Goal: Task Accomplishment & Management: Use online tool/utility

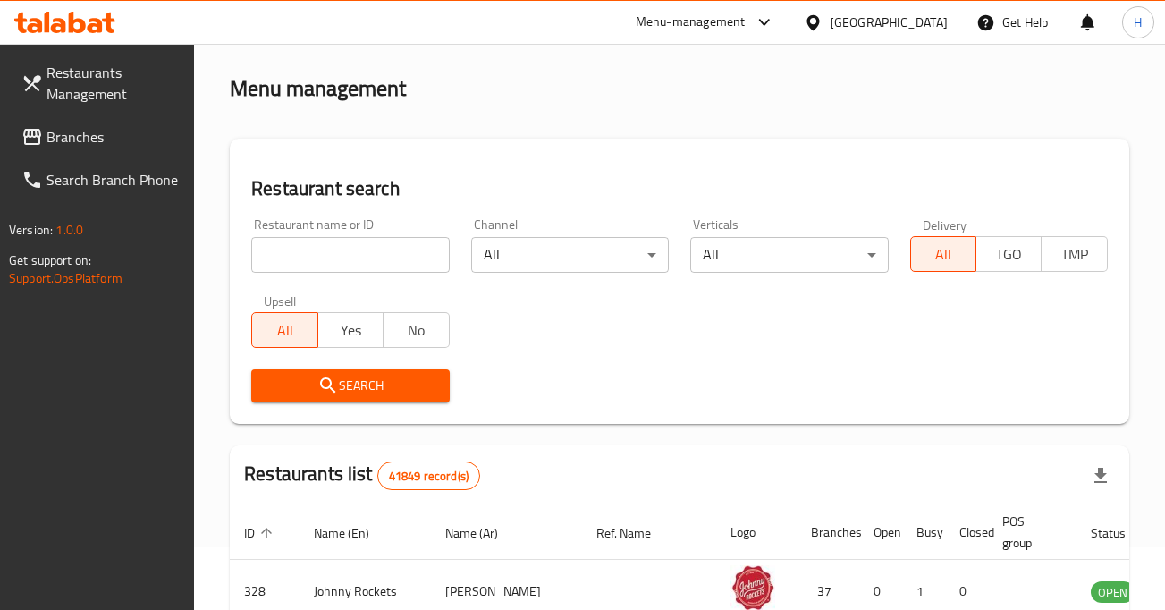
scroll to position [72, 0]
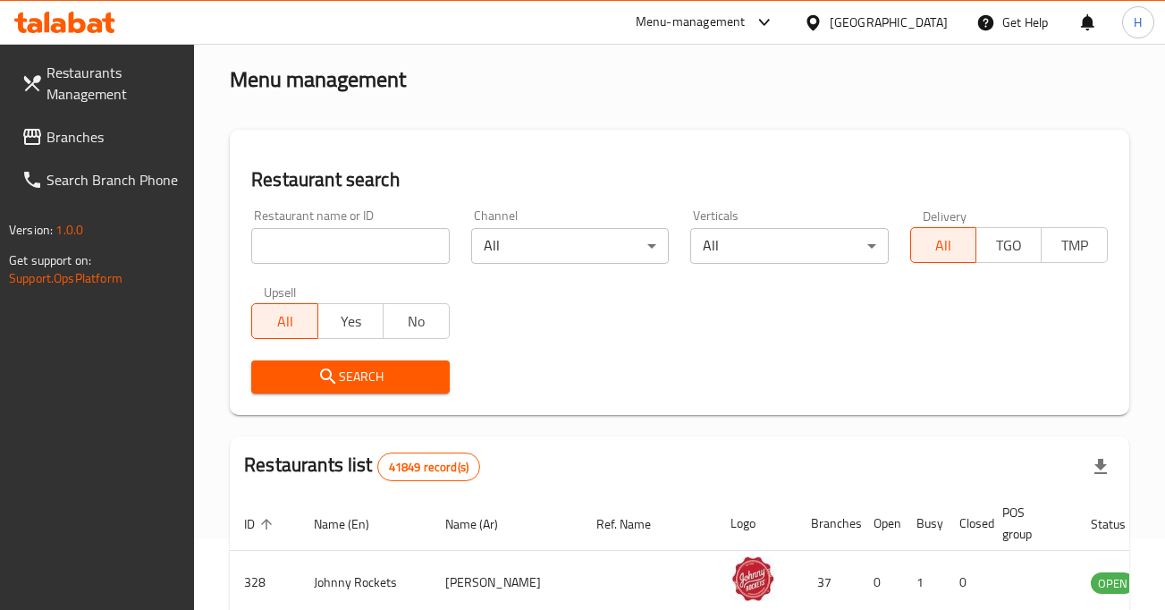
click at [375, 247] on input "search" at bounding box center [350, 246] width 198 height 36
type input "oberliner"
click button "Search" at bounding box center [350, 376] width 198 height 33
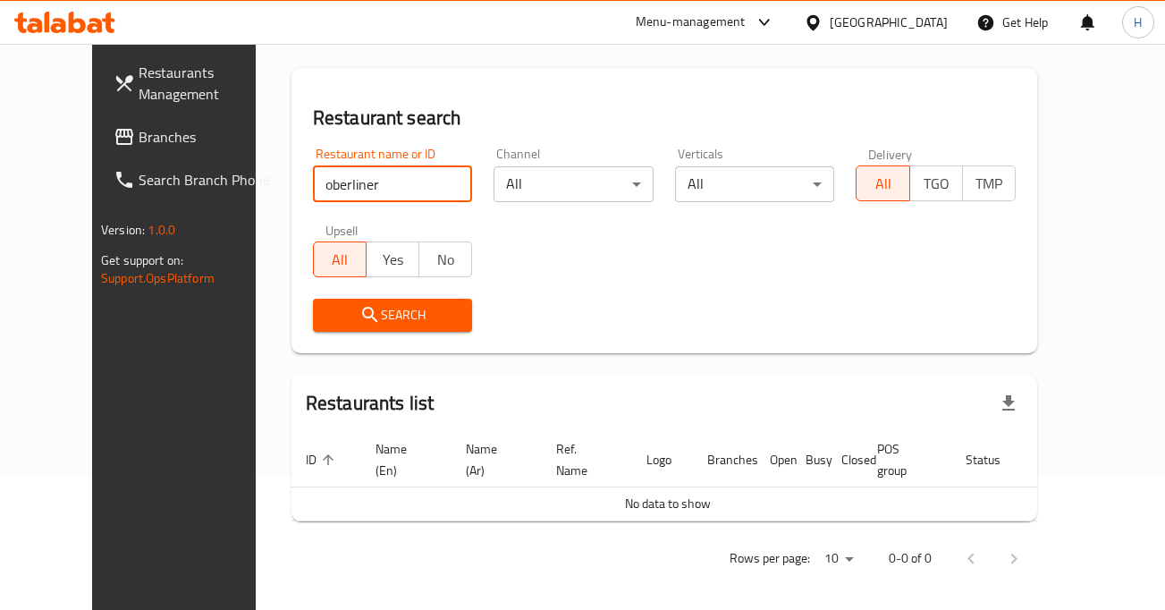
scroll to position [140, 0]
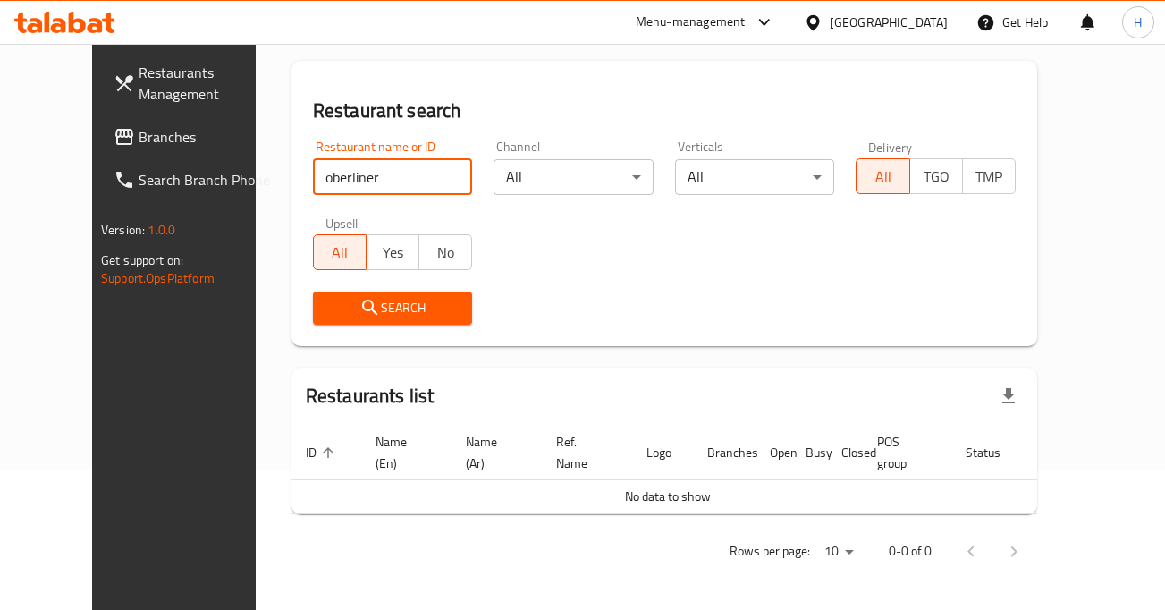
click at [438, 173] on input "oberliner" at bounding box center [393, 177] width 160 height 36
click at [428, 173] on input "oberliner" at bounding box center [393, 177] width 160 height 36
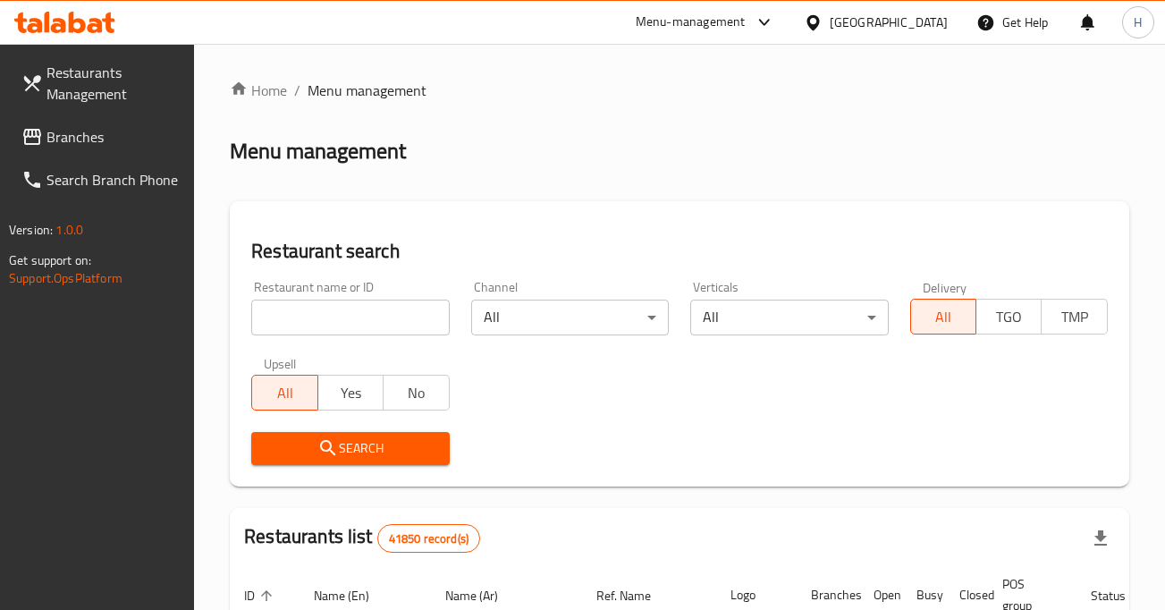
click at [317, 316] on input "search" at bounding box center [350, 317] width 198 height 36
paste input "777936"
type input "777936"
drag, startPoint x: 319, startPoint y: 316, endPoint x: 201, endPoint y: 314, distance: 118.0
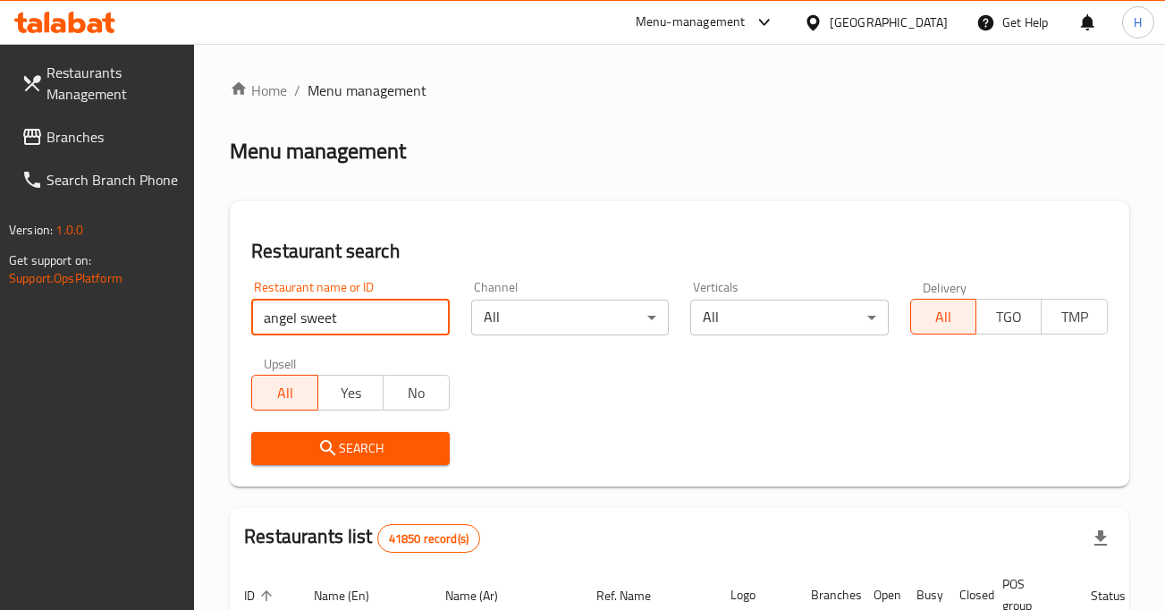
click at [323, 361] on div "All Yes No" at bounding box center [350, 384] width 198 height 54
click at [316, 316] on input "angel sweet" at bounding box center [350, 317] width 198 height 36
type input "Angel sweet"
click at [377, 451] on span "Search" at bounding box center [349, 448] width 169 height 22
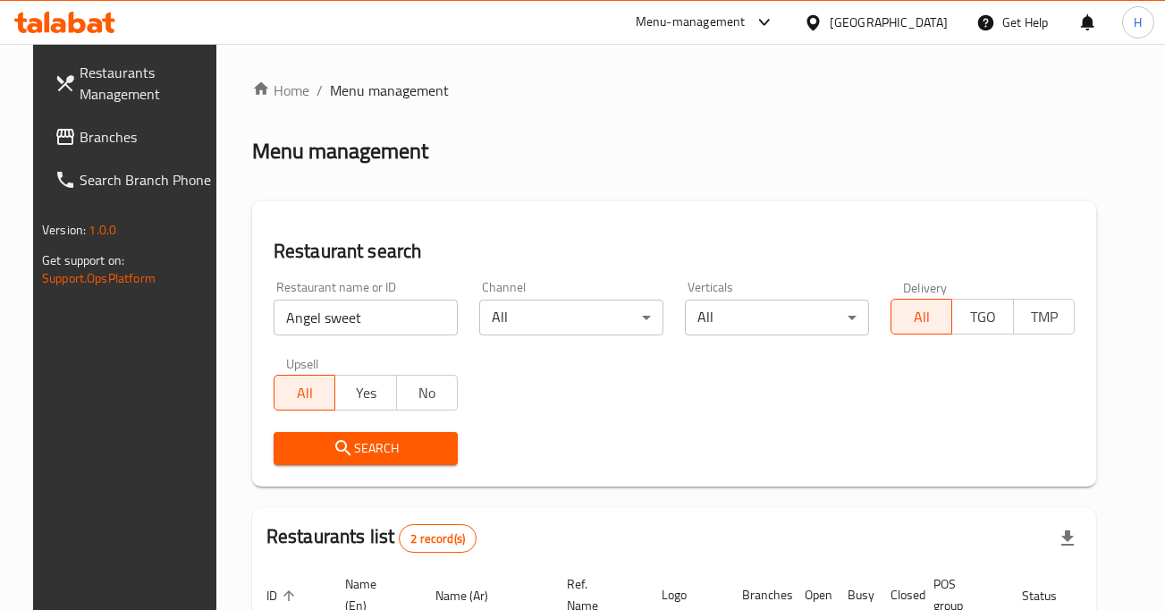
scroll to position [251, 0]
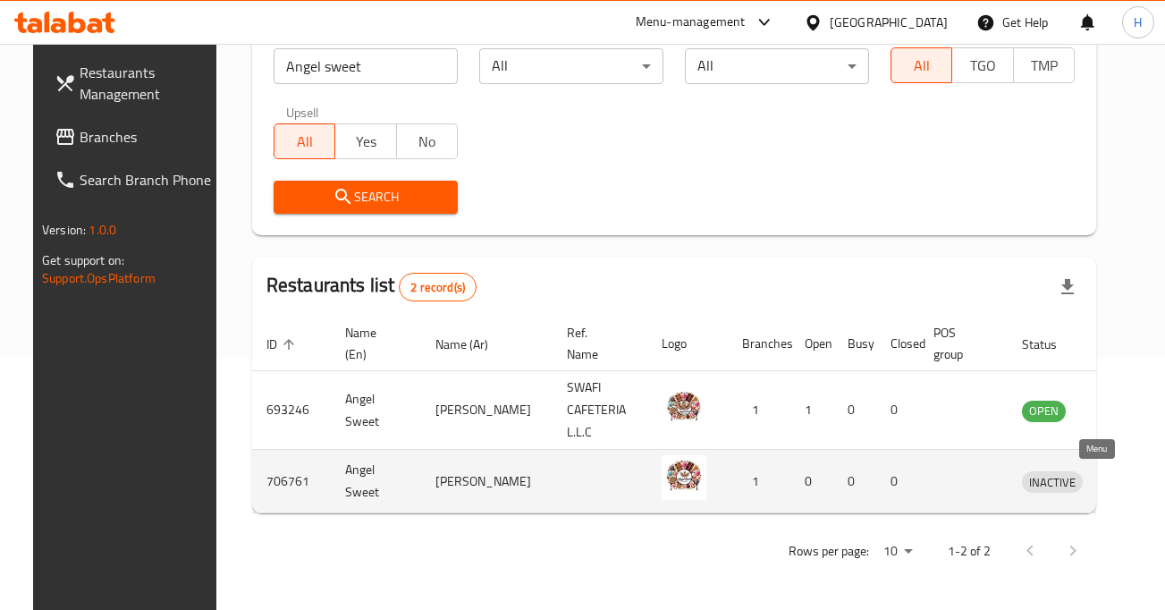
click at [1119, 479] on icon "enhanced table" at bounding box center [1129, 482] width 20 height 15
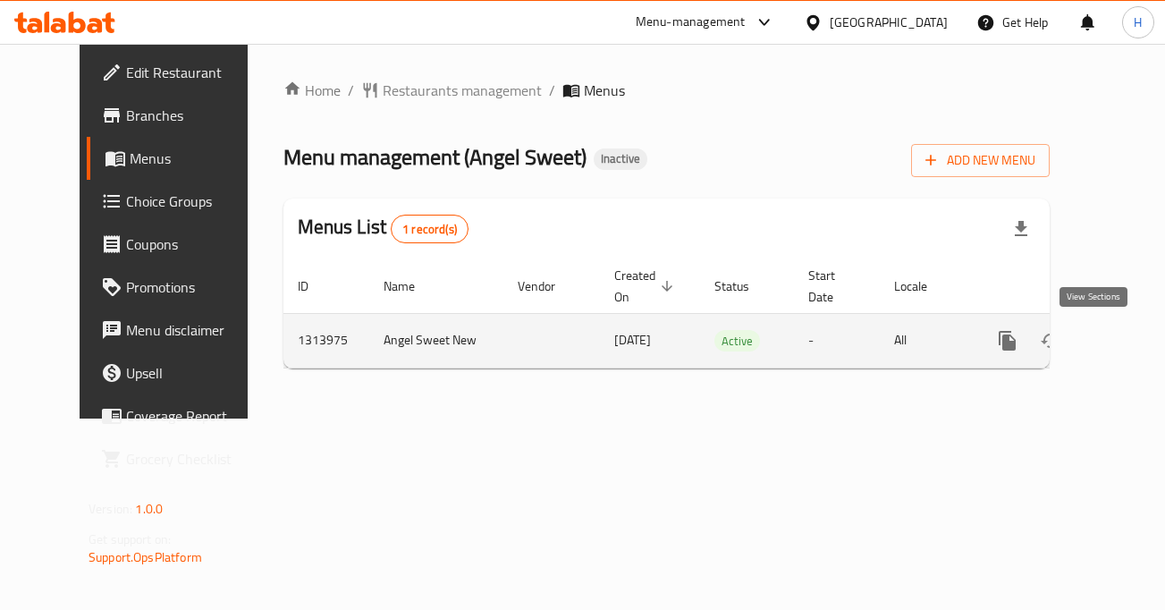
click at [1128, 348] on icon "enhanced table" at bounding box center [1136, 341] width 16 height 16
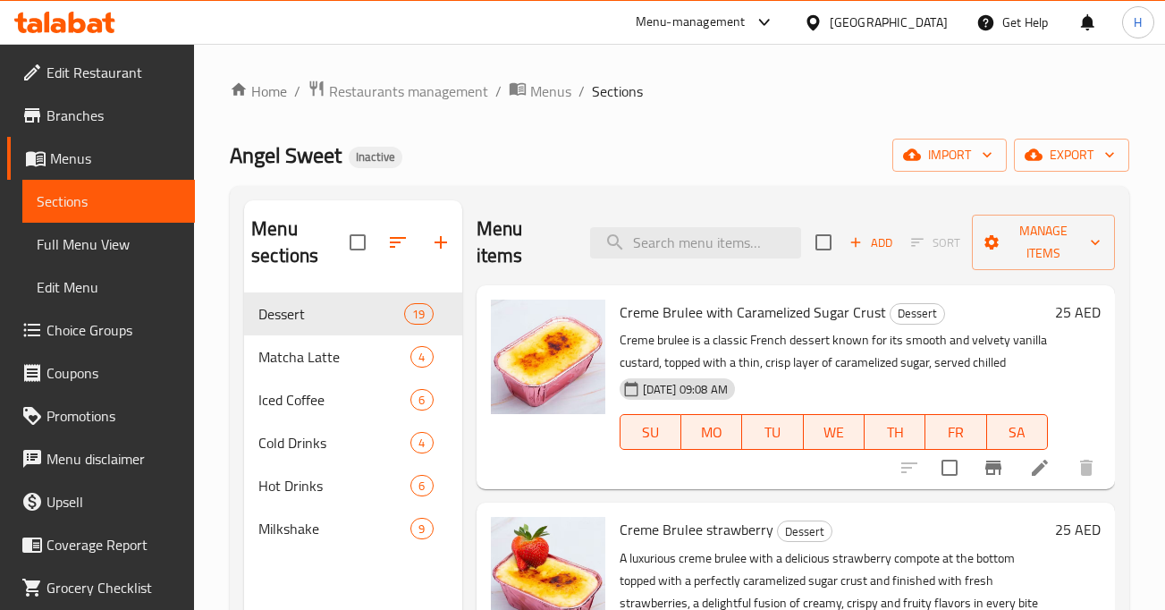
click at [109, 250] on span "Full Menu View" at bounding box center [109, 243] width 144 height 21
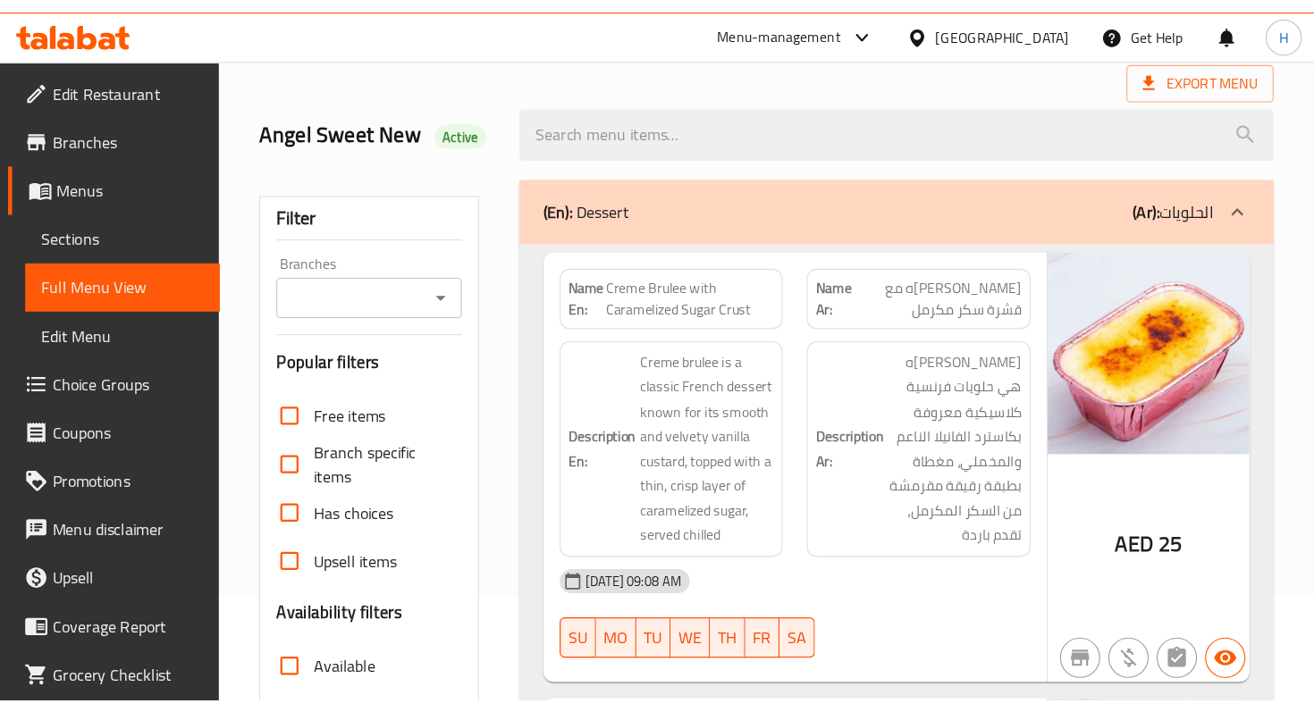
scroll to position [133, 0]
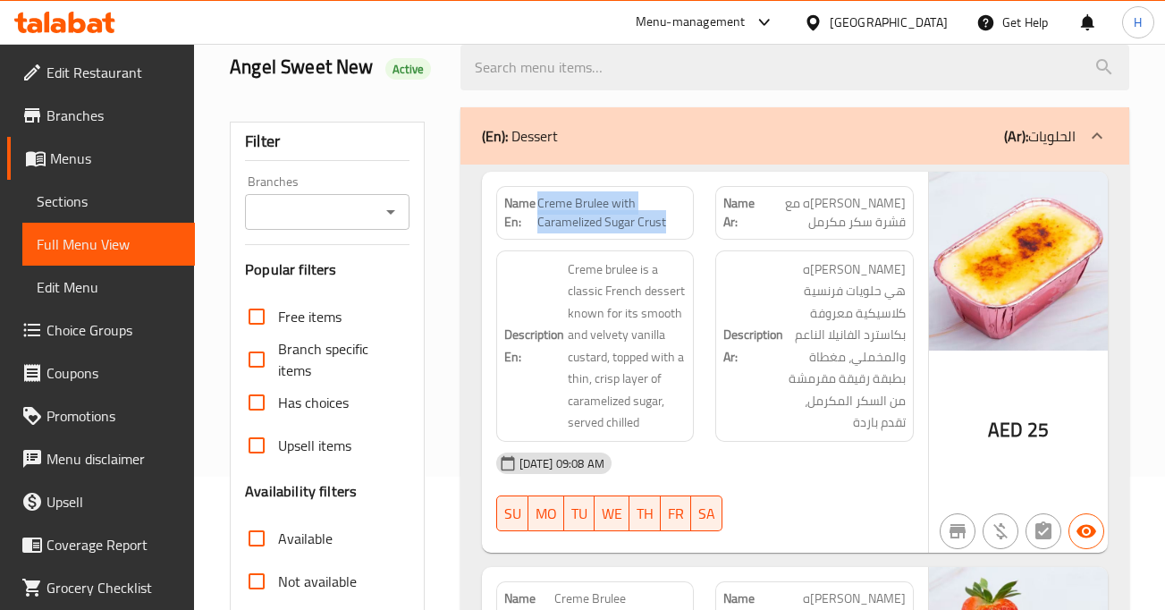
drag, startPoint x: 670, startPoint y: 232, endPoint x: 538, endPoint y: 198, distance: 136.6
click at [538, 198] on div "Name En: Creme Brulee with Caramelized Sugar Crust" at bounding box center [595, 213] width 198 height 54
copy span "Creme Brulee with Caramelized Sugar Crust"
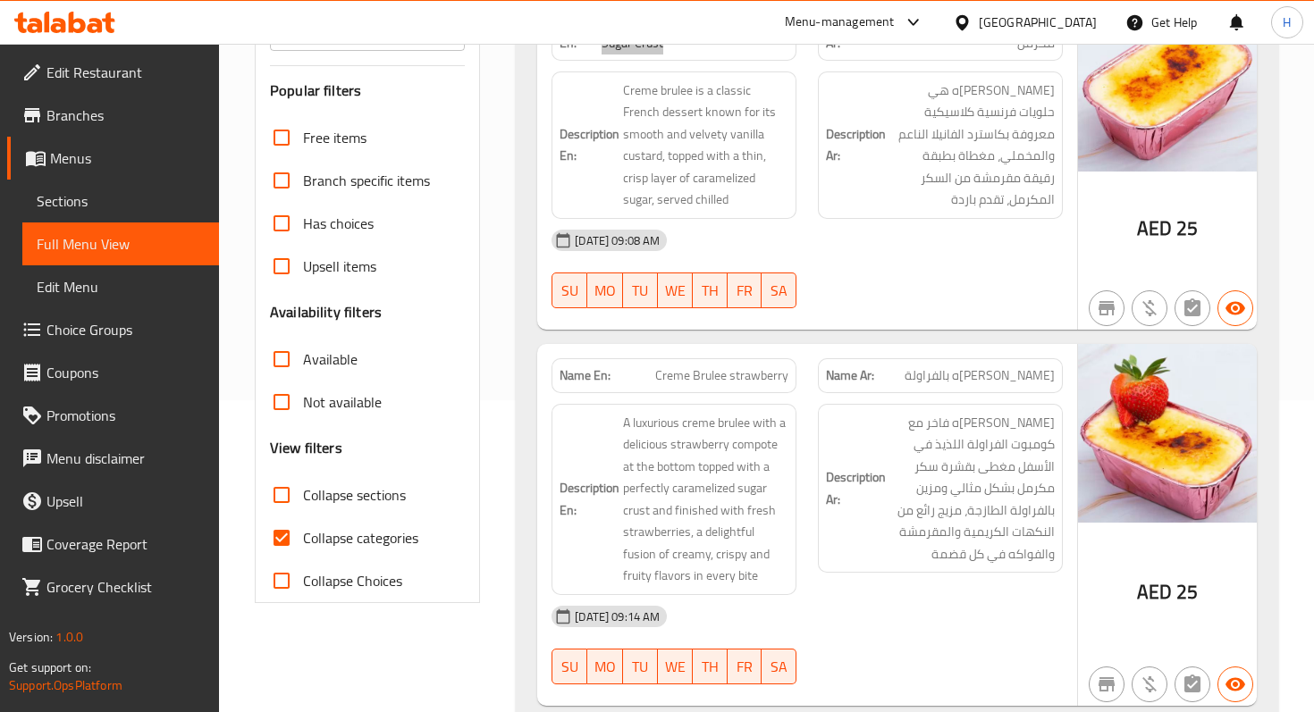
scroll to position [314, 0]
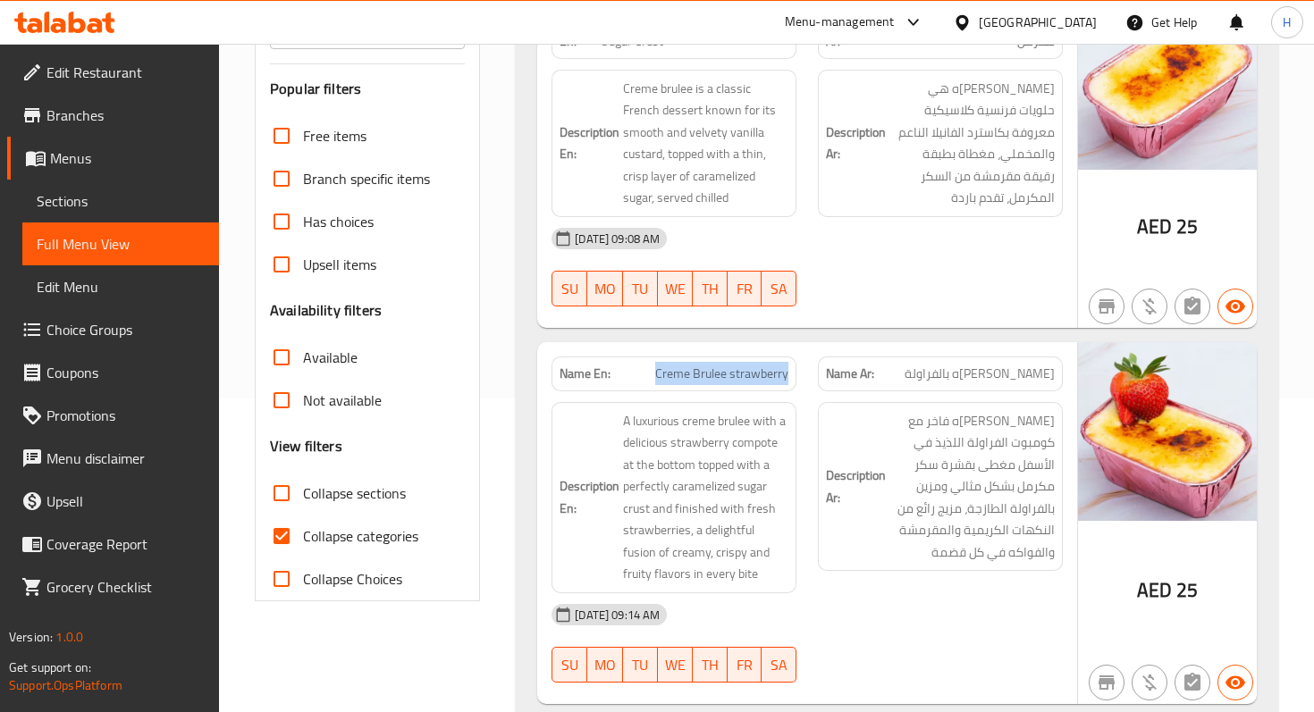
drag, startPoint x: 658, startPoint y: 373, endPoint x: 788, endPoint y: 379, distance: 130.7
click at [788, 379] on div "Name En: Creme Brulee strawberry" at bounding box center [674, 374] width 245 height 35
copy span "Creme Brulee strawberry"
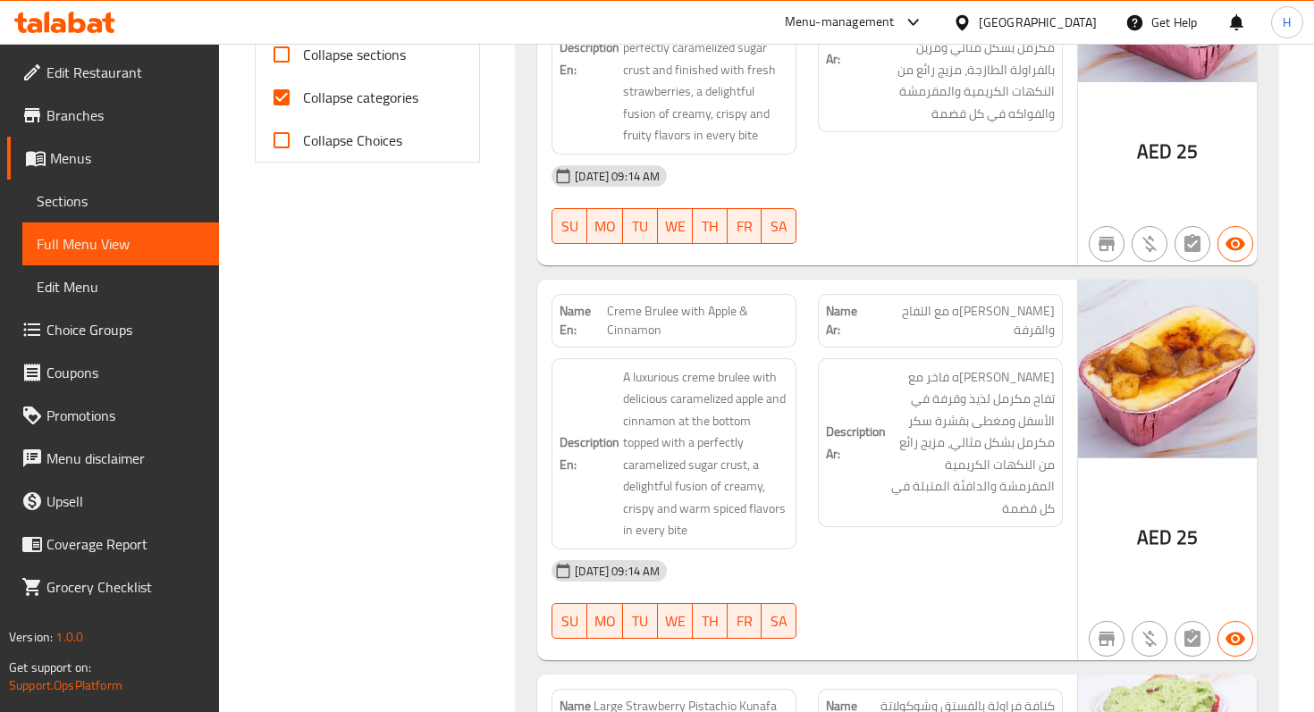
scroll to position [754, 0]
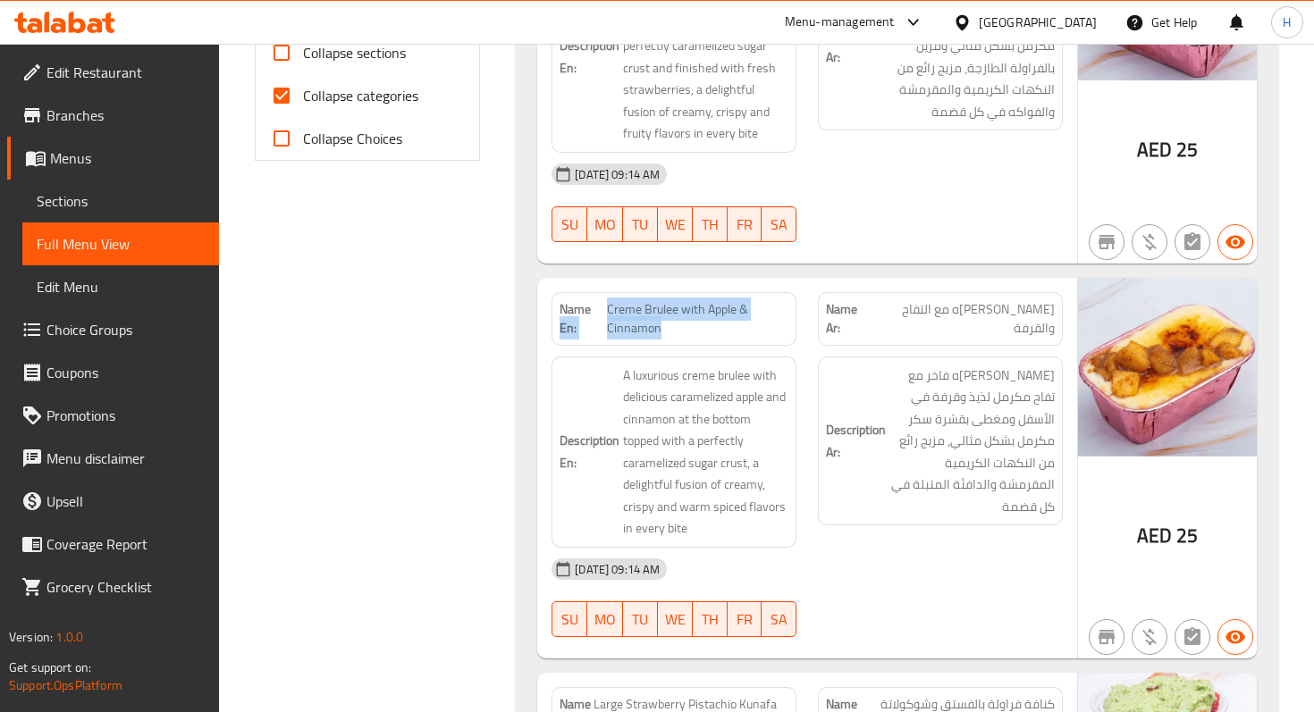
drag, startPoint x: 673, startPoint y: 335, endPoint x: 592, endPoint y: 301, distance: 88.2
click at [592, 301] on p "Name En: Creme Brulee with Apple & Cinnamon" at bounding box center [674, 319] width 229 height 38
click at [592, 301] on strong "Name En:" at bounding box center [583, 319] width 46 height 38
drag, startPoint x: 672, startPoint y: 328, endPoint x: 606, endPoint y: 308, distance: 69.3
click at [607, 308] on span "Creme Brulee with Apple & Cinnamon" at bounding box center [698, 319] width 182 height 38
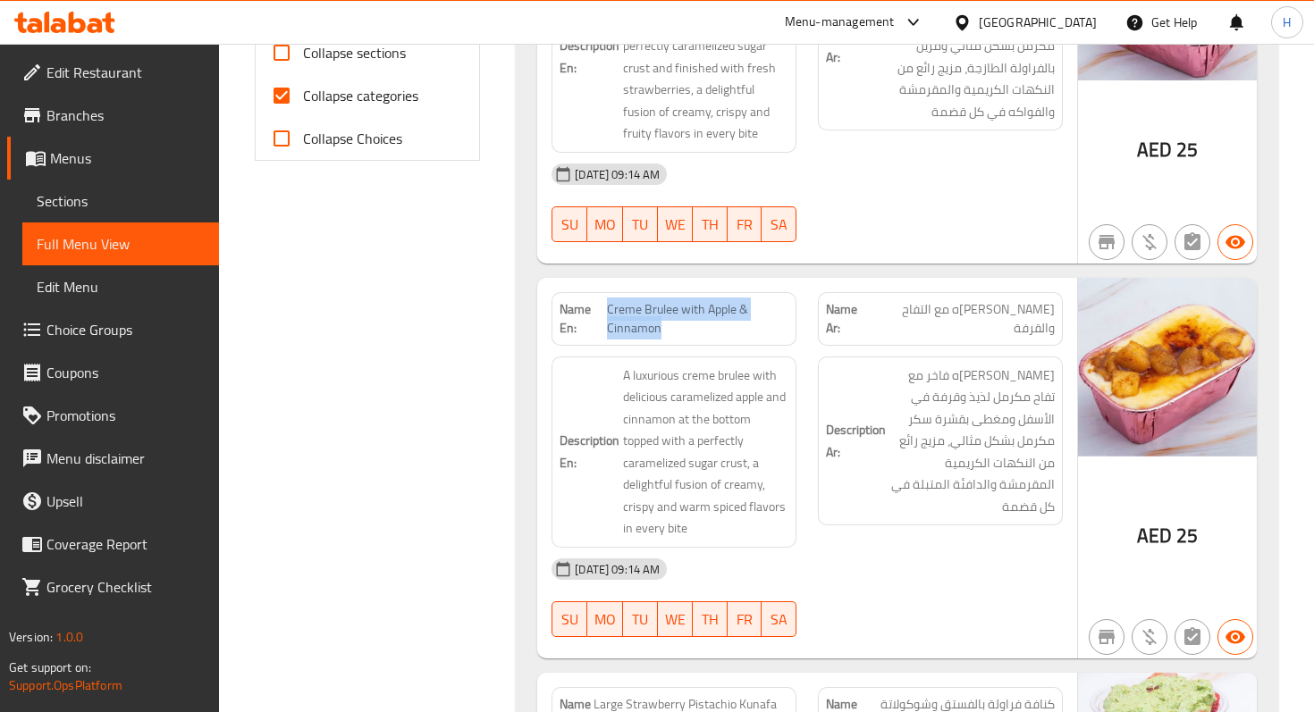
copy span "Creme Brulee with Apple & Cinnamon"
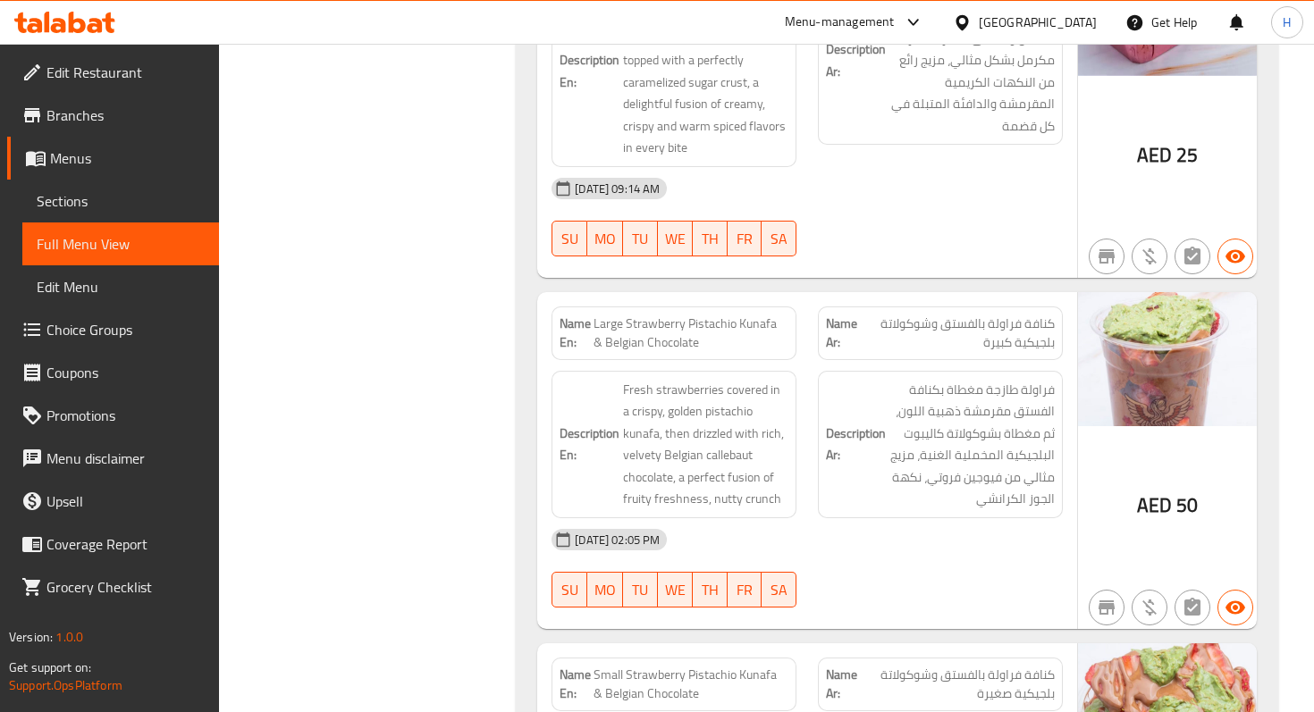
scroll to position [1137, 0]
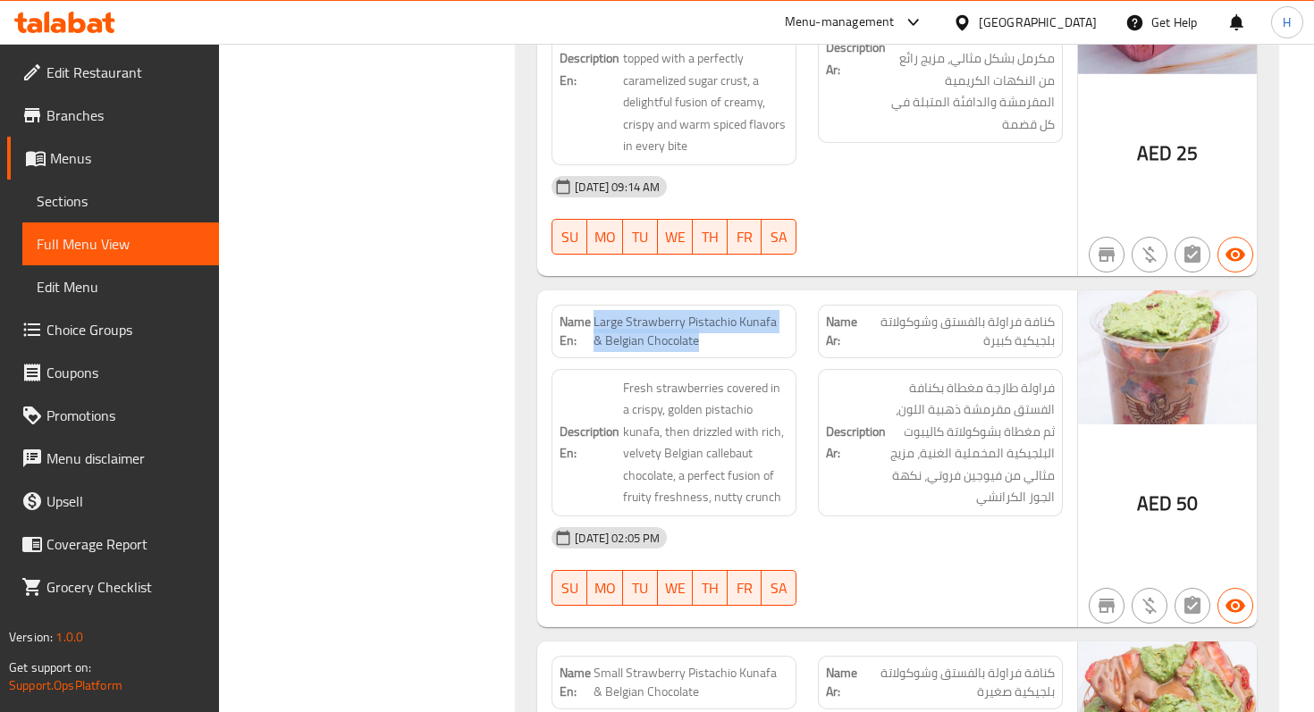
drag, startPoint x: 706, startPoint y: 343, endPoint x: 594, endPoint y: 315, distance: 116.2
click at [594, 315] on span "Large Strawberry Pistachio Kunafa & Belgian Chocolate" at bounding box center [691, 332] width 195 height 38
copy span "Large Strawberry Pistachio Kunafa & Belgian Chocolate"
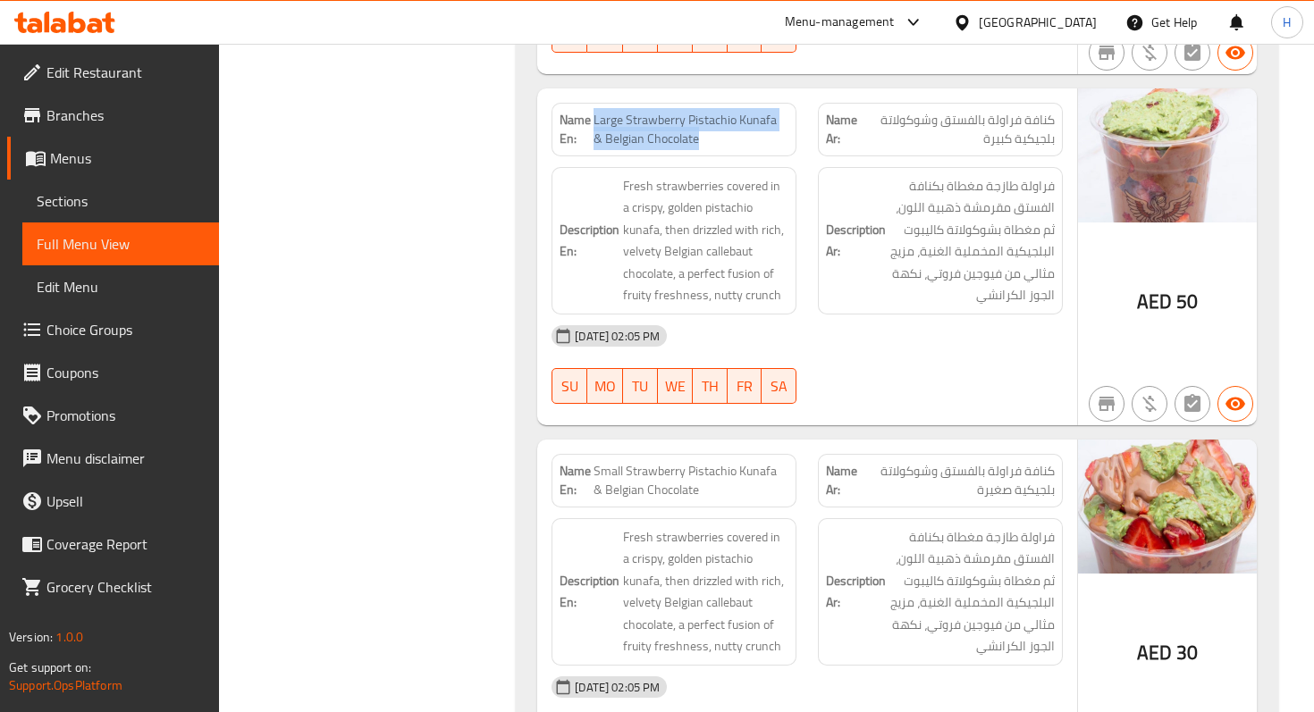
scroll to position [1438, 0]
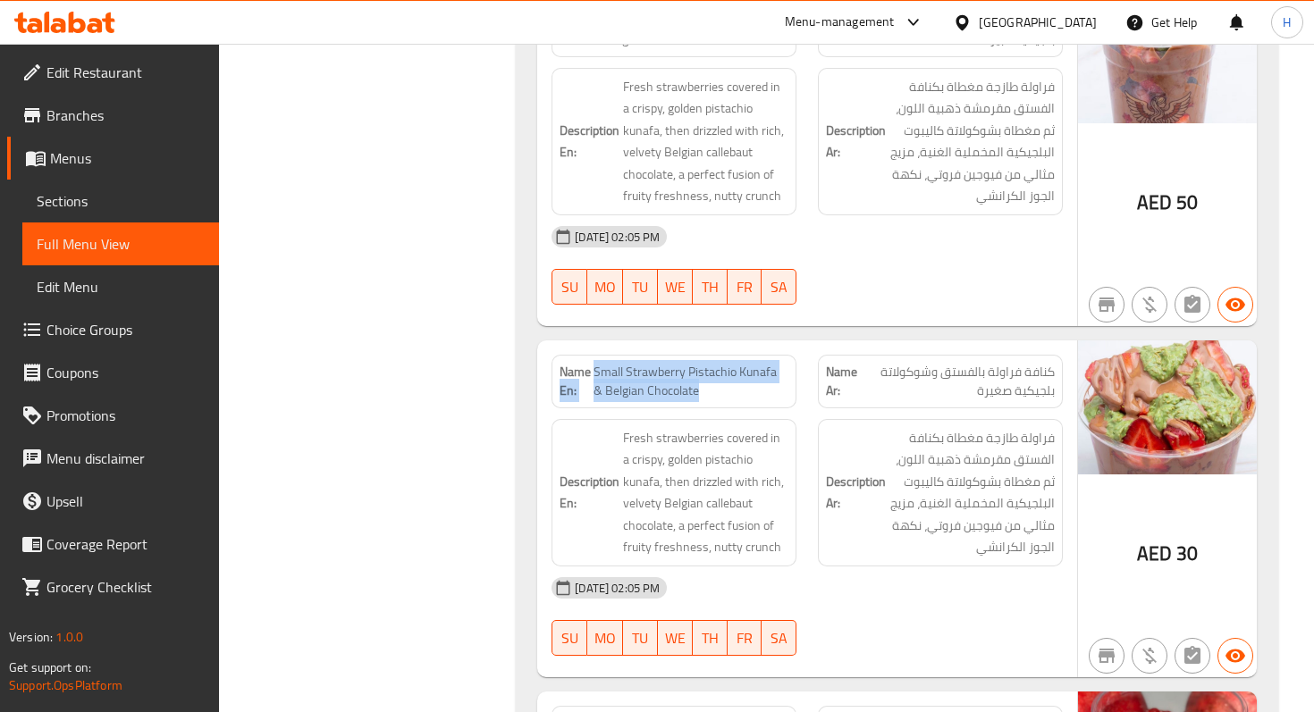
drag, startPoint x: 694, startPoint y: 397, endPoint x: 592, endPoint y: 372, distance: 104.9
click at [592, 372] on p "Name En: Small Strawberry Pistachio Kunafa & Belgian Chocolate" at bounding box center [674, 382] width 229 height 38
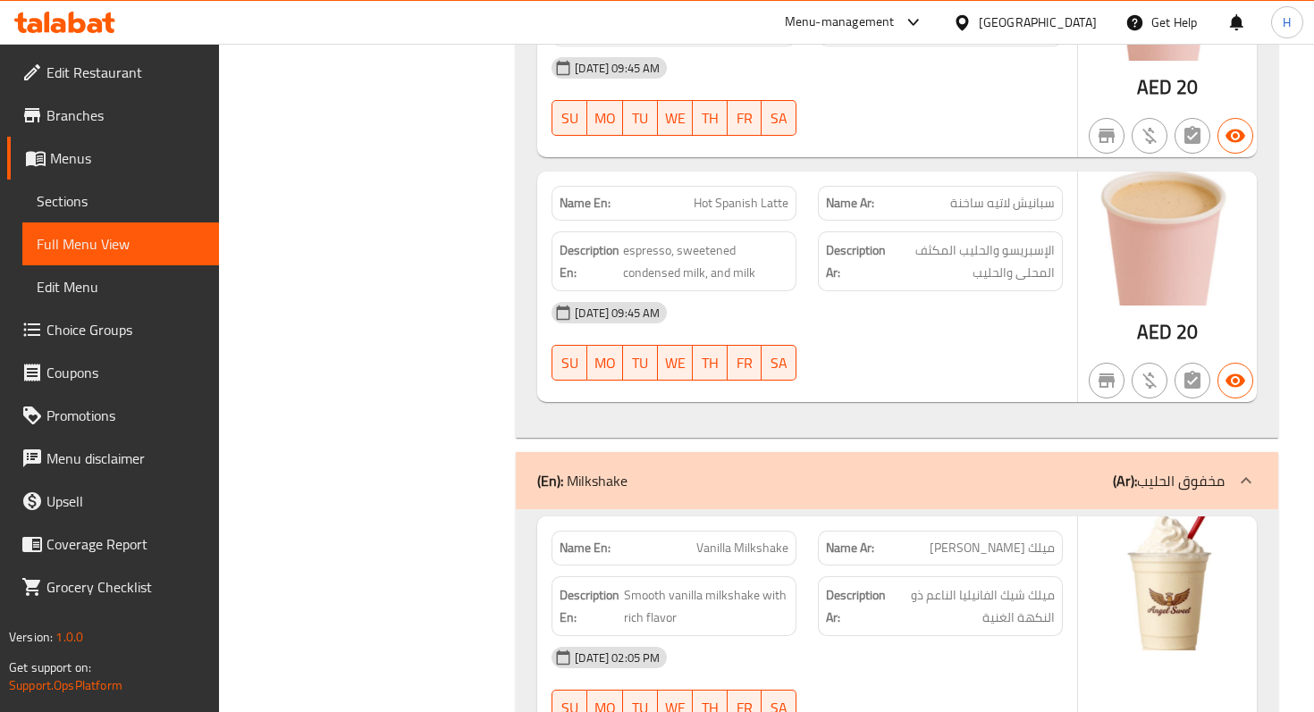
scroll to position [12689, 0]
